Goal: Transaction & Acquisition: Obtain resource

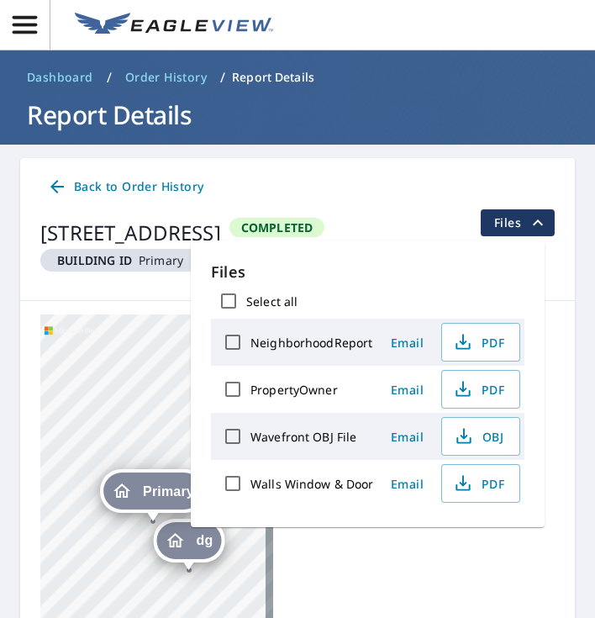
click at [36, 36] on icon "button" at bounding box center [24, 24] width 29 height 29
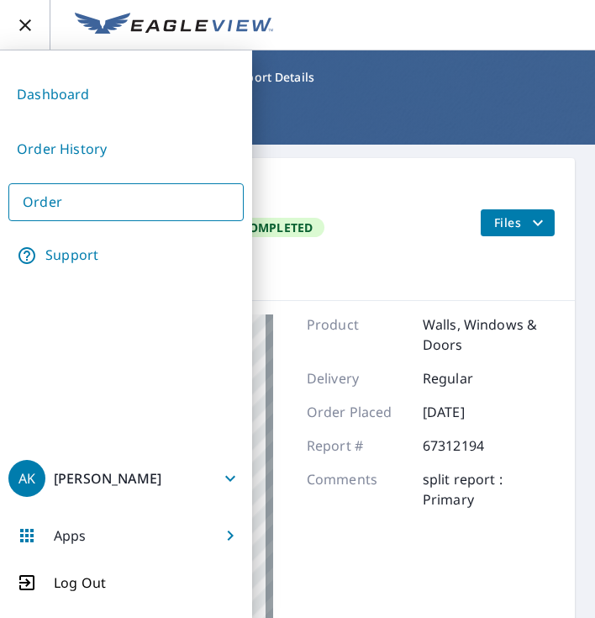
click at [102, 220] on link "Order" at bounding box center [125, 202] width 235 height 38
click at [104, 212] on link "Order" at bounding box center [125, 202] width 235 height 38
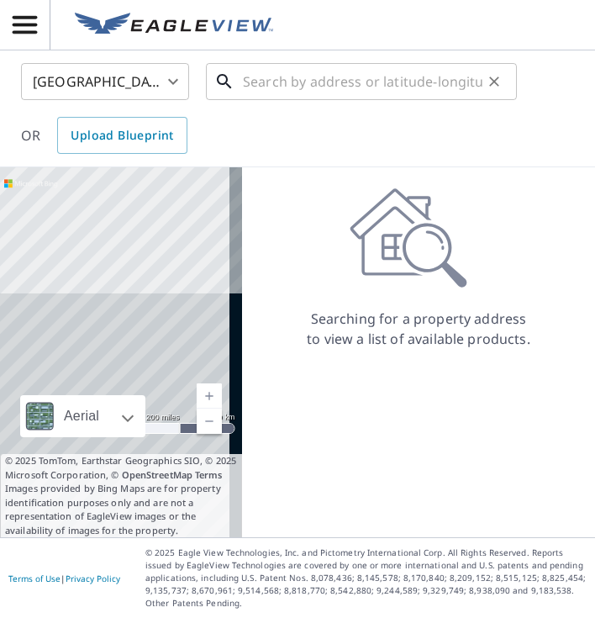
click at [281, 94] on input "text" at bounding box center [362, 81] width 239 height 47
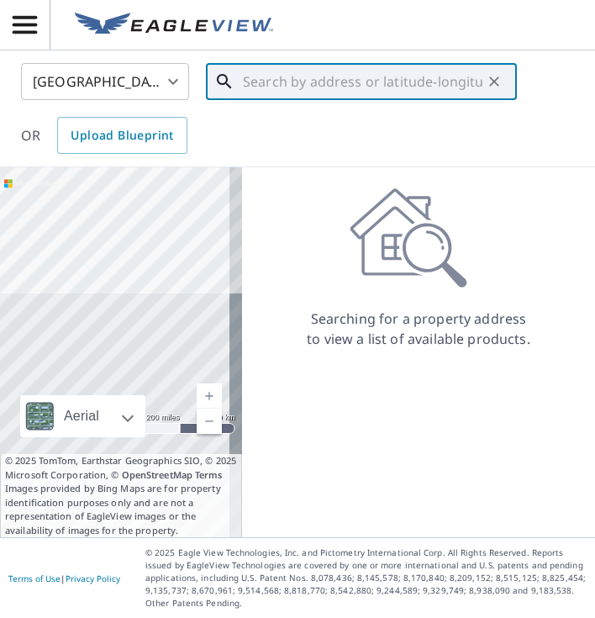
paste input "[STREET_ADDRESS]"
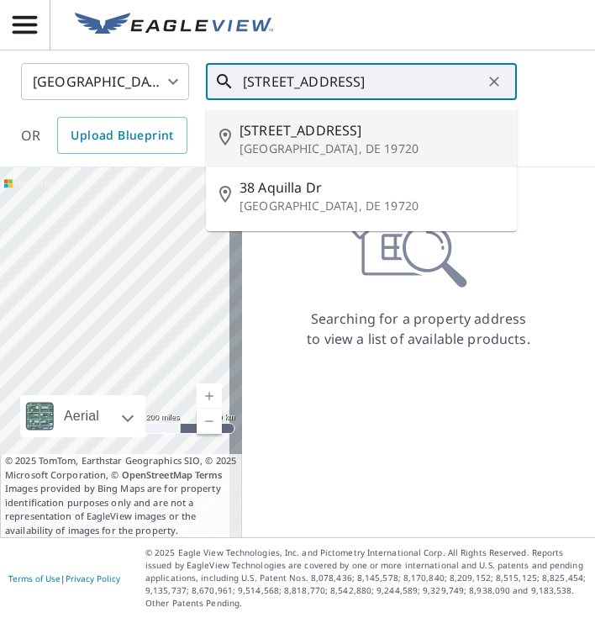
click at [328, 150] on p "[GEOGRAPHIC_DATA], DE 19720" at bounding box center [371, 148] width 264 height 17
type input "[STREET_ADDRESS]"
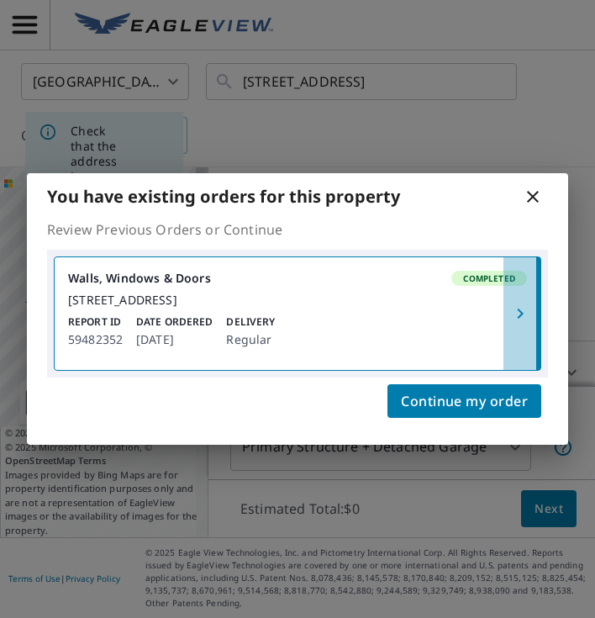
click at [516, 320] on icon "button" at bounding box center [520, 313] width 20 height 20
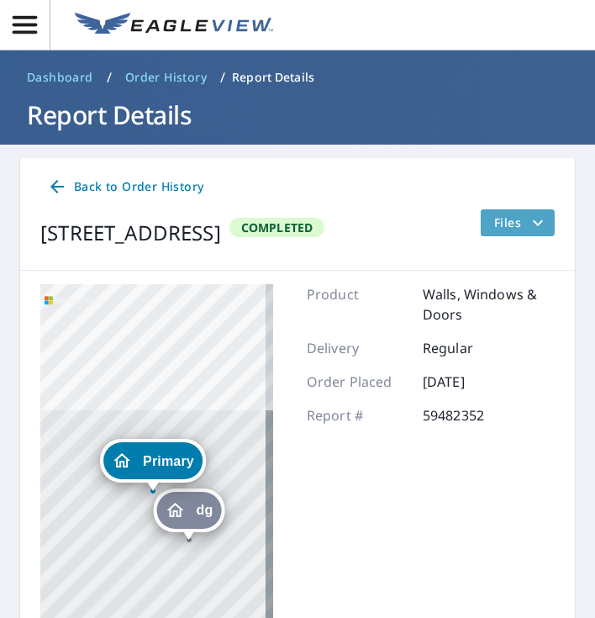
click at [533, 218] on icon "filesDropdownBtn-59482352" at bounding box center [538, 223] width 20 height 20
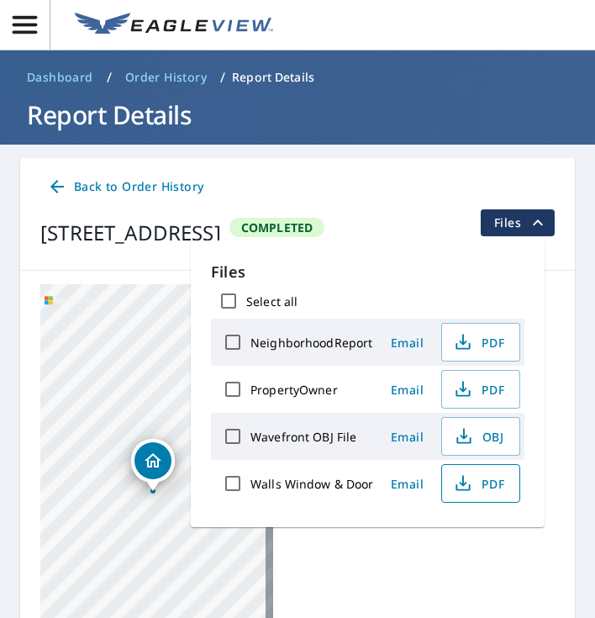
click at [478, 481] on span "PDF" at bounding box center [479, 483] width 54 height 20
